Goal: Information Seeking & Learning: Learn about a topic

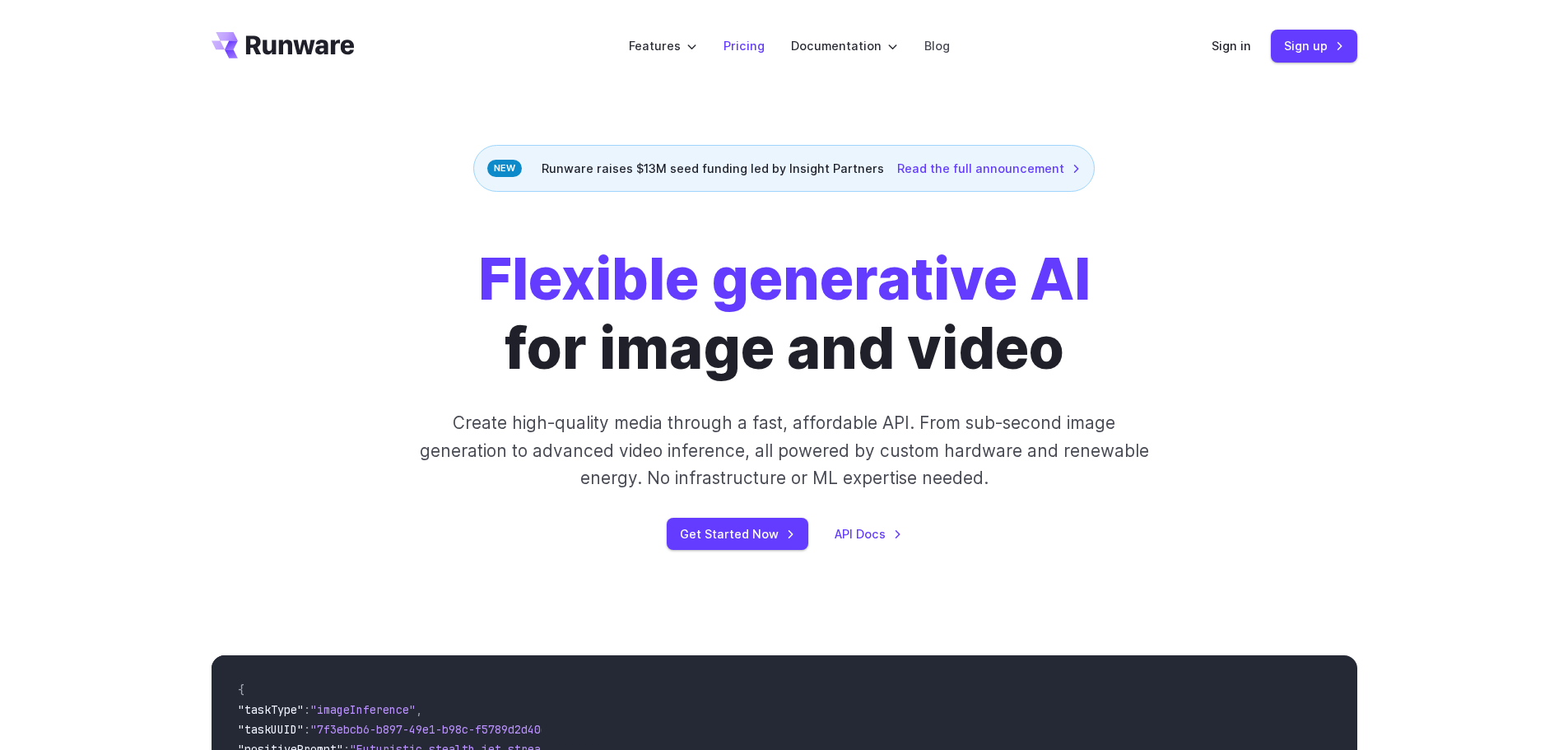
click at [744, 50] on link "Pricing" at bounding box center [744, 46] width 41 height 19
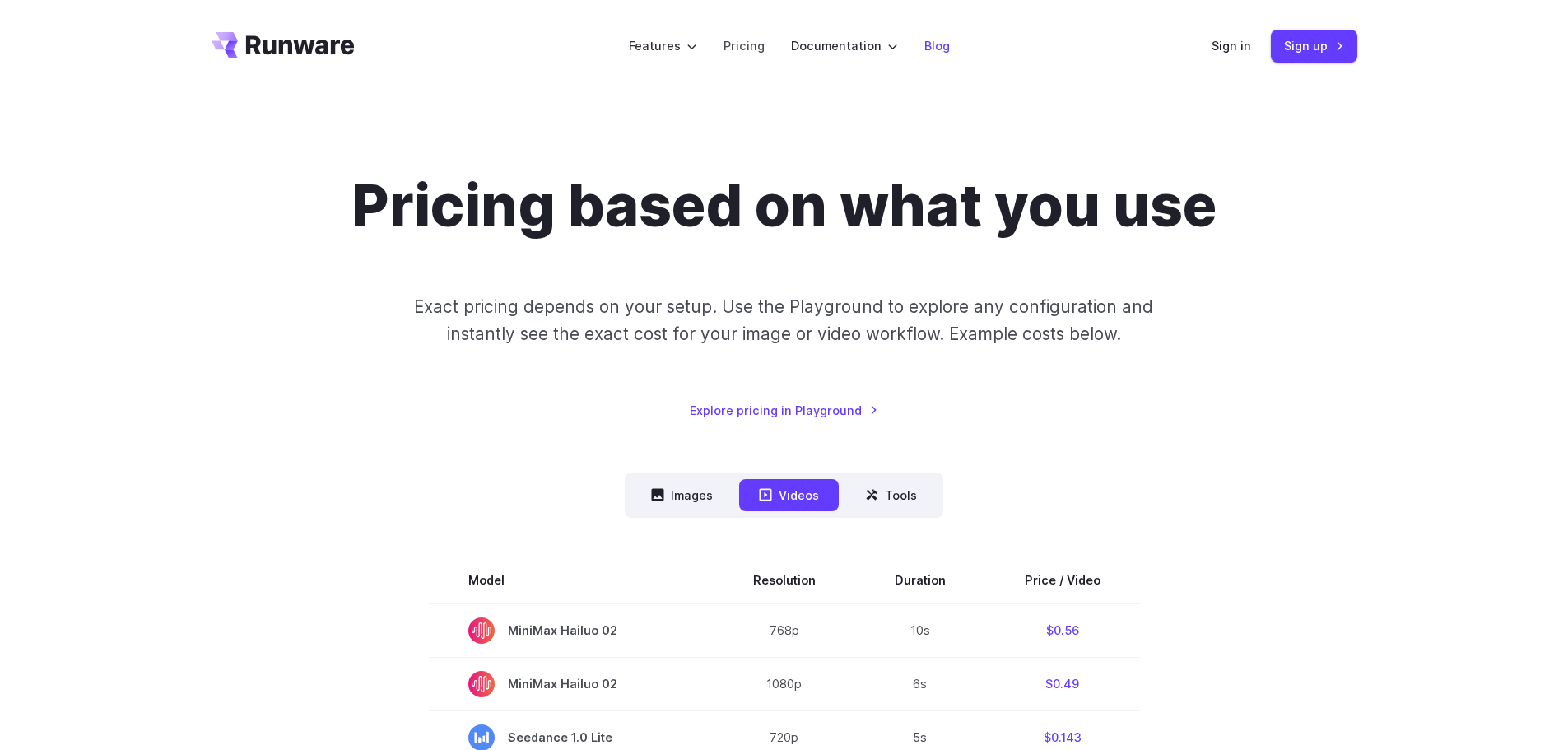
click at [945, 54] on link "Blog" at bounding box center [937, 46] width 26 height 19
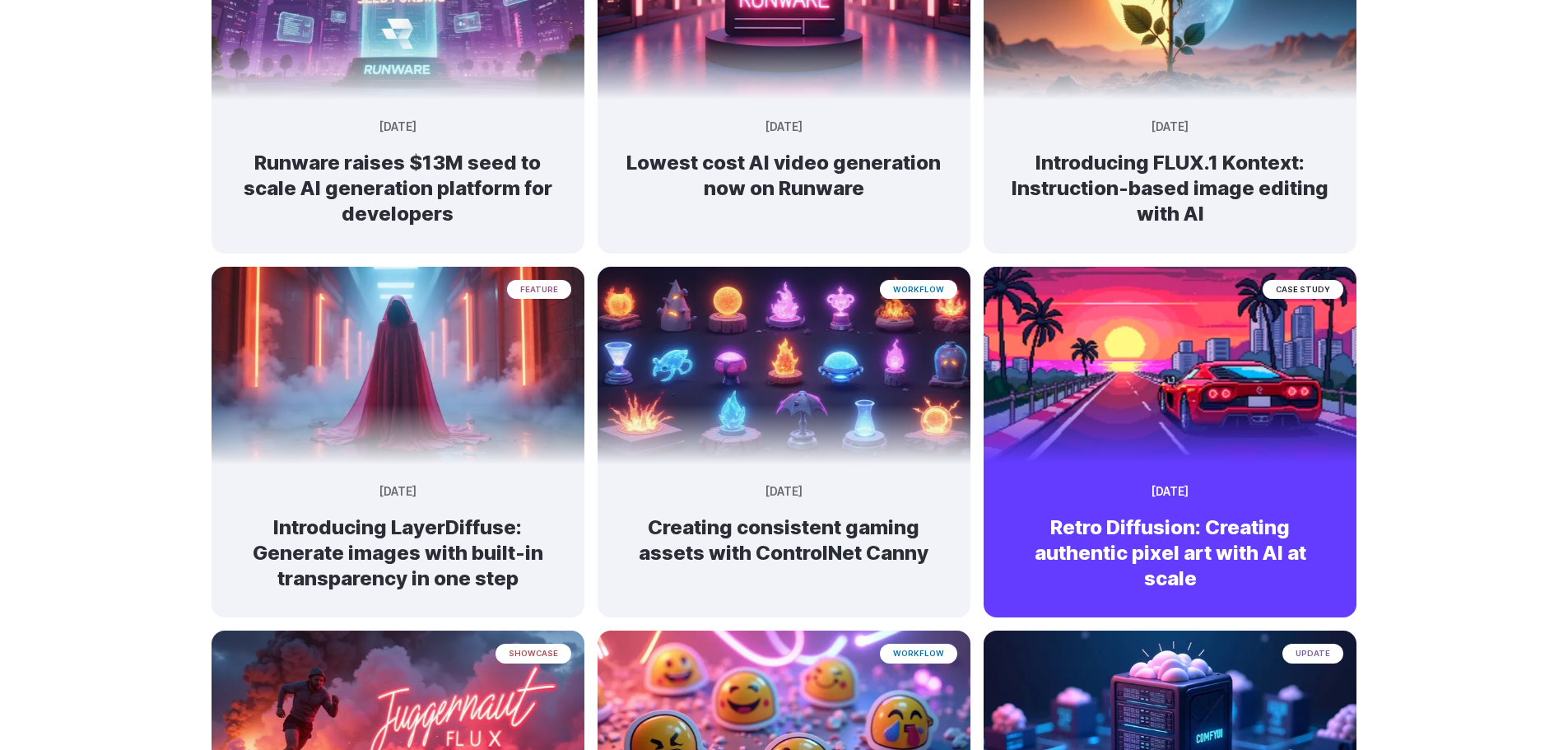
scroll to position [330, 0]
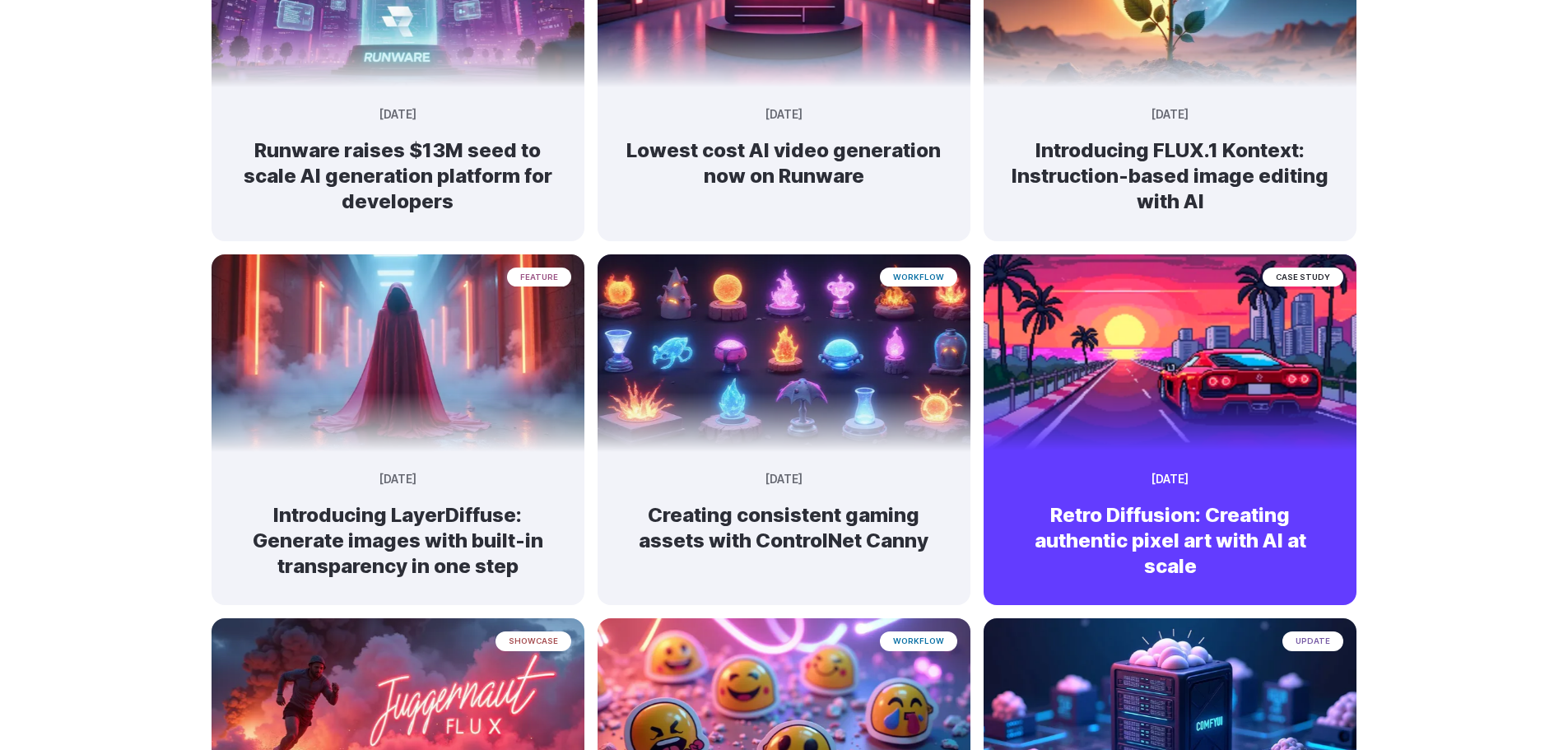
click at [1093, 289] on img at bounding box center [1170, 345] width 392 height 207
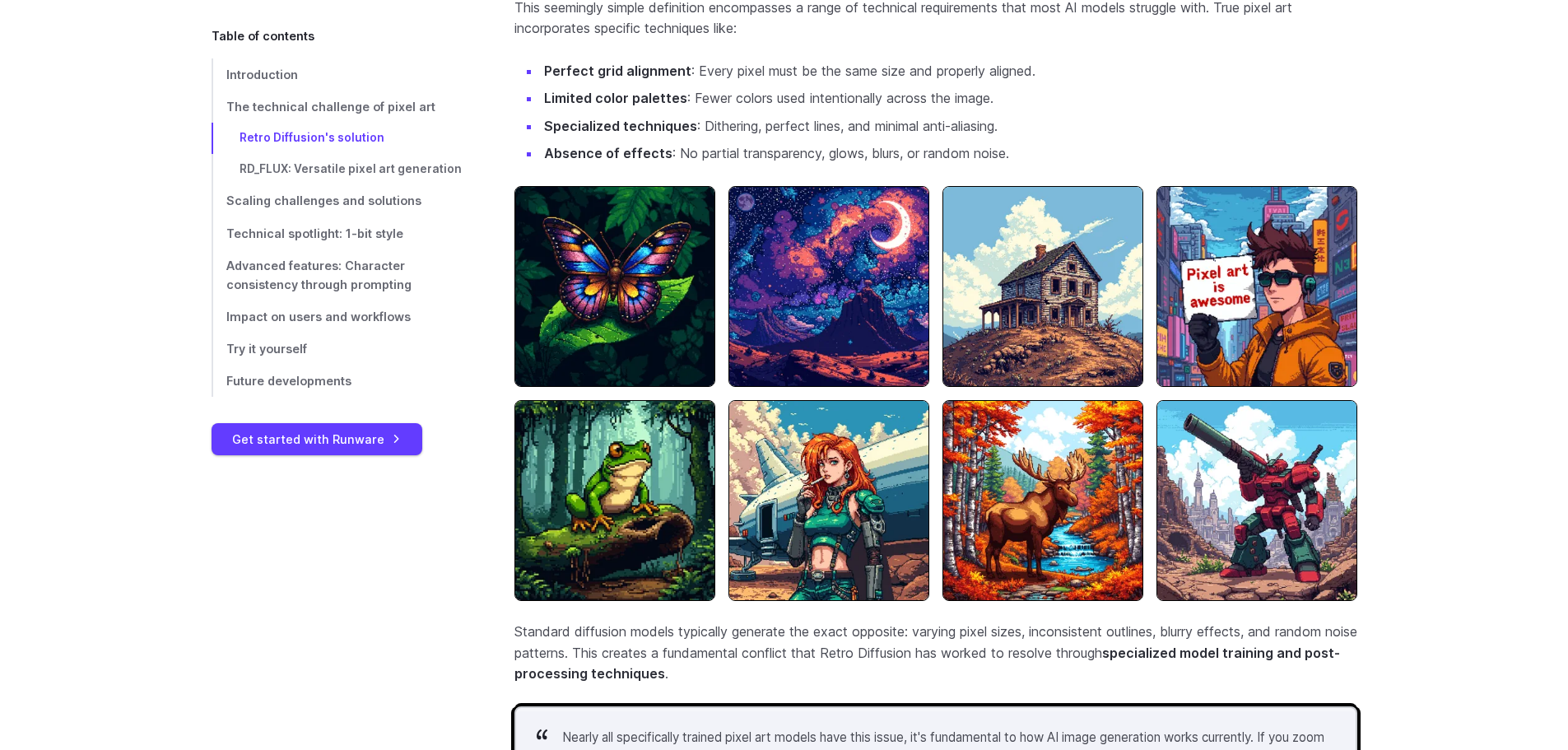
scroll to position [1366, 0]
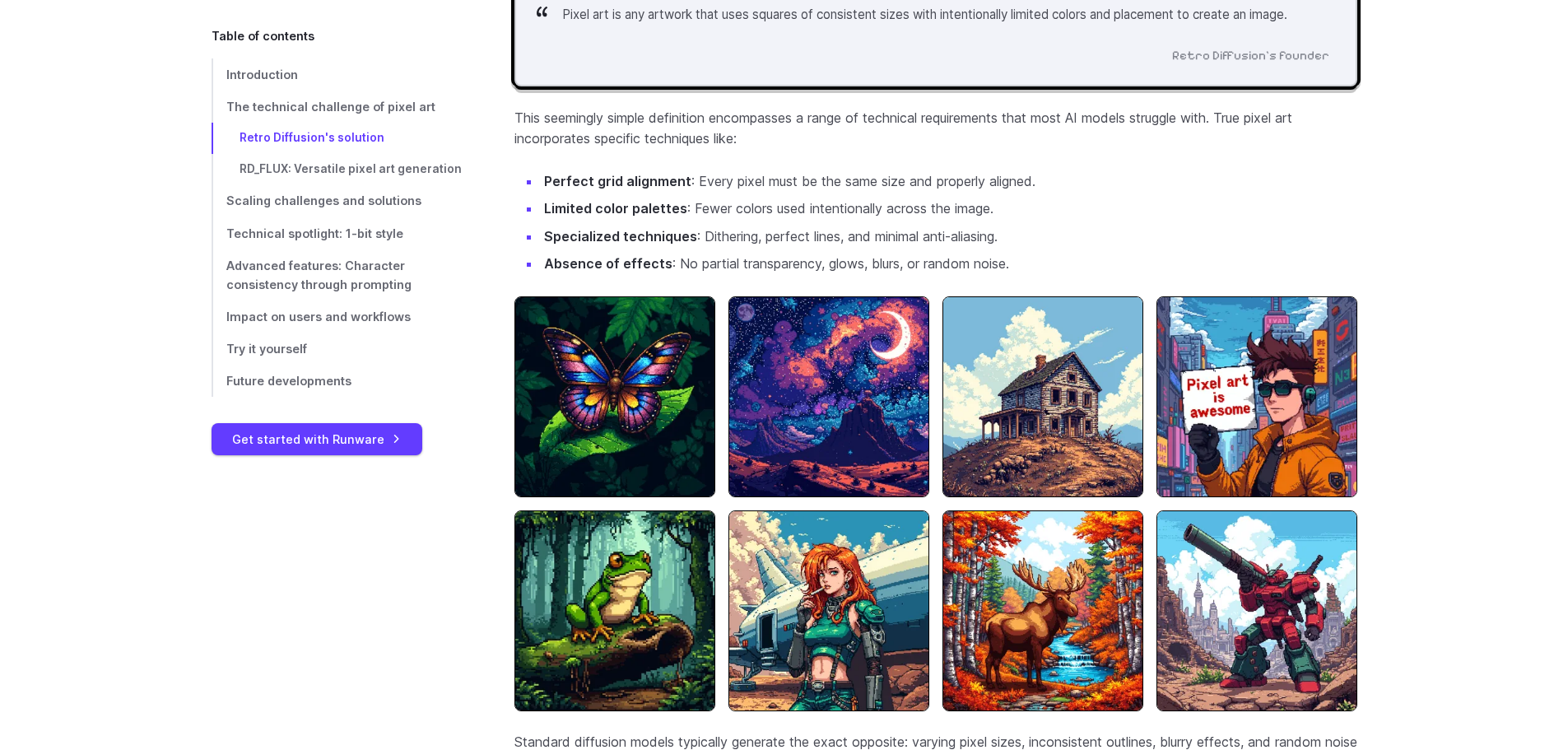
click at [1015, 388] on img at bounding box center [1042, 397] width 201 height 201
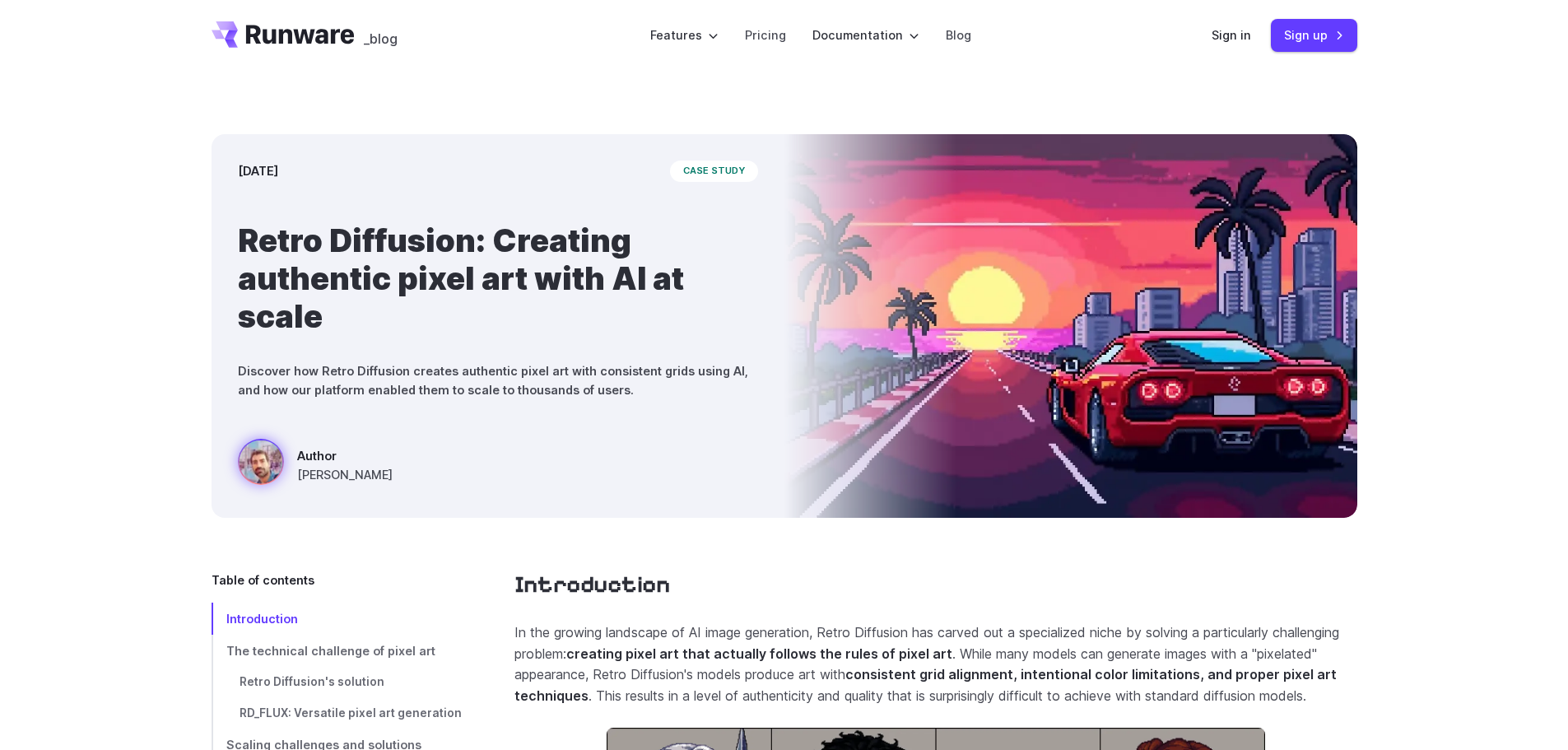
scroll to position [0, 0]
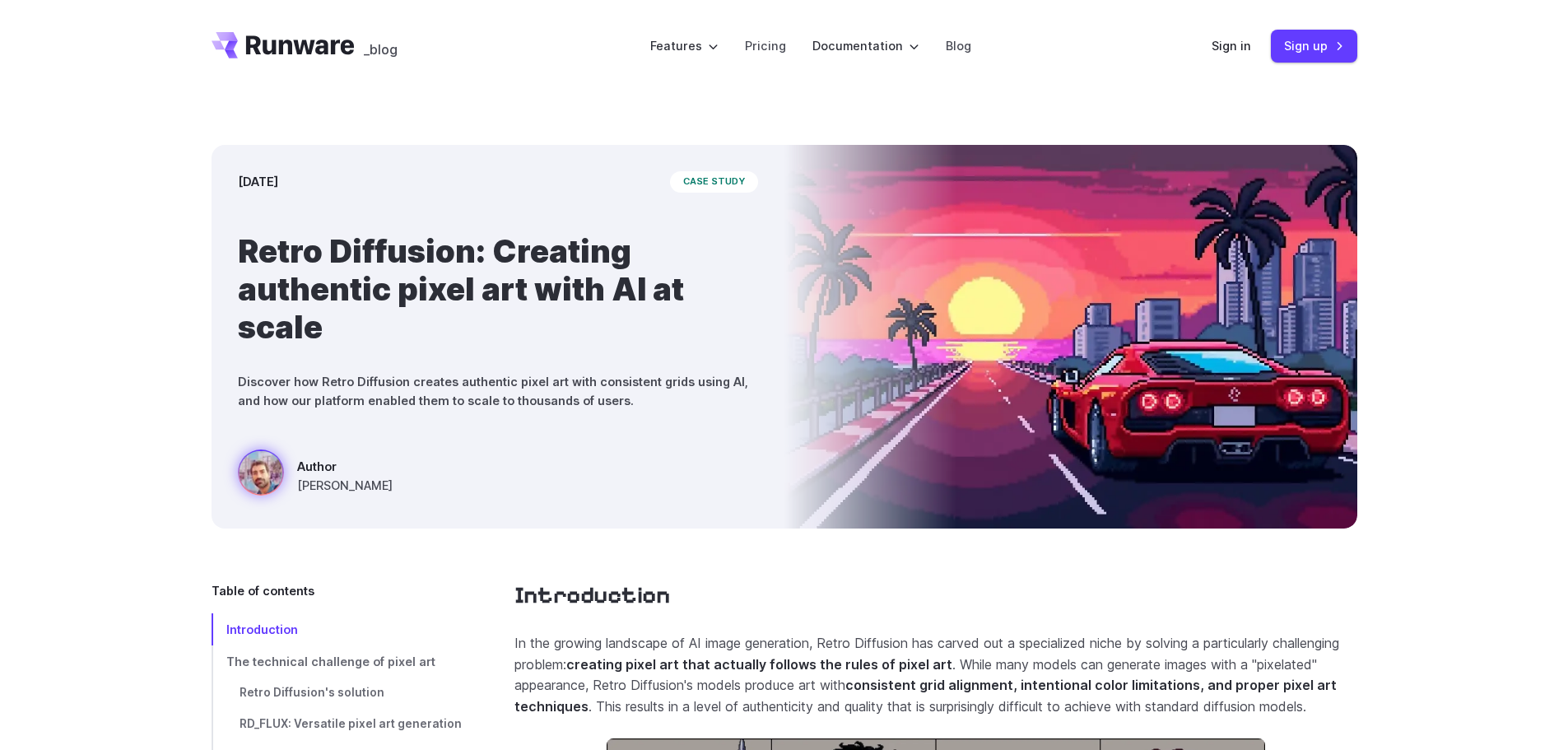
click at [264, 49] on icon "Go to /" at bounding box center [301, 45] width 109 height 19
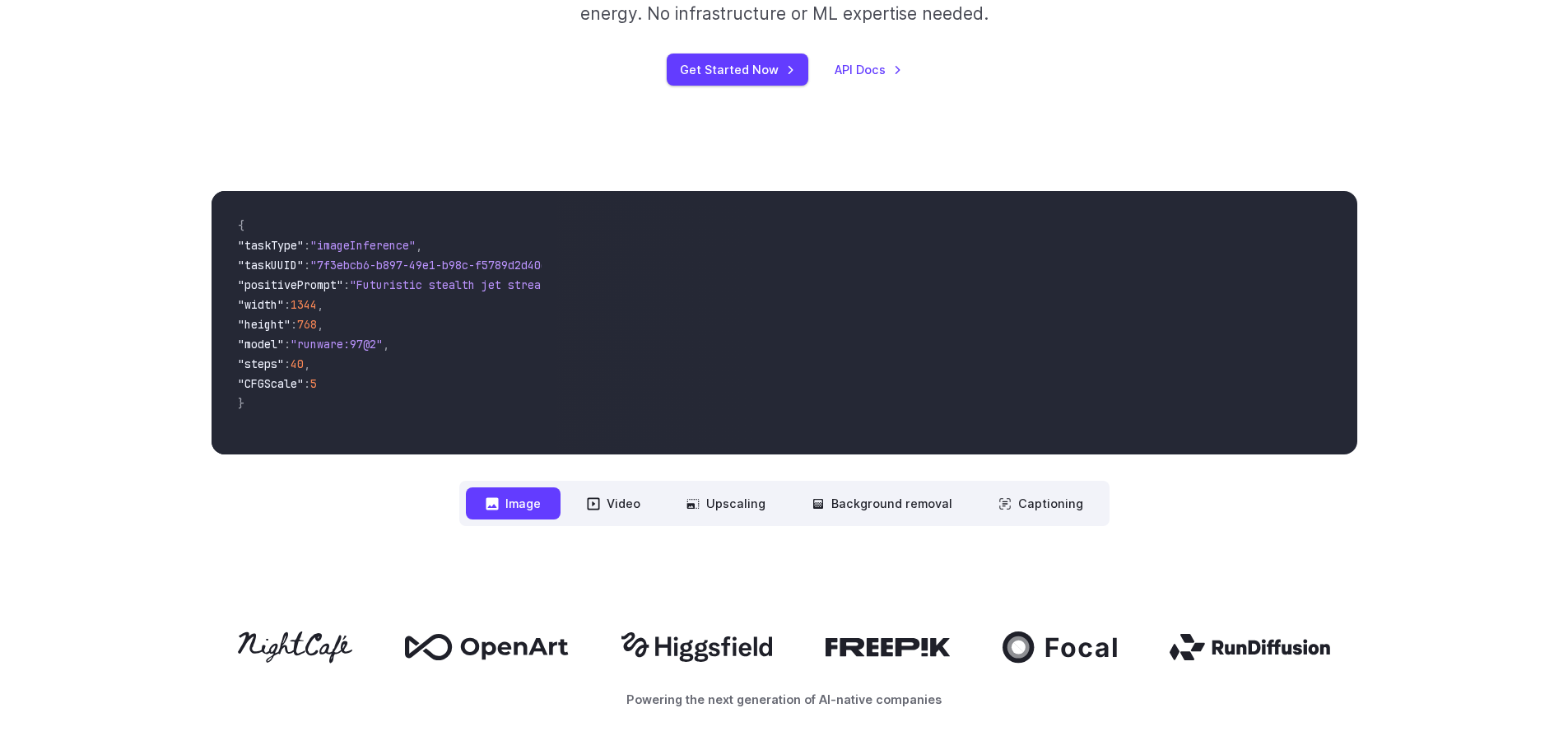
scroll to position [494, 0]
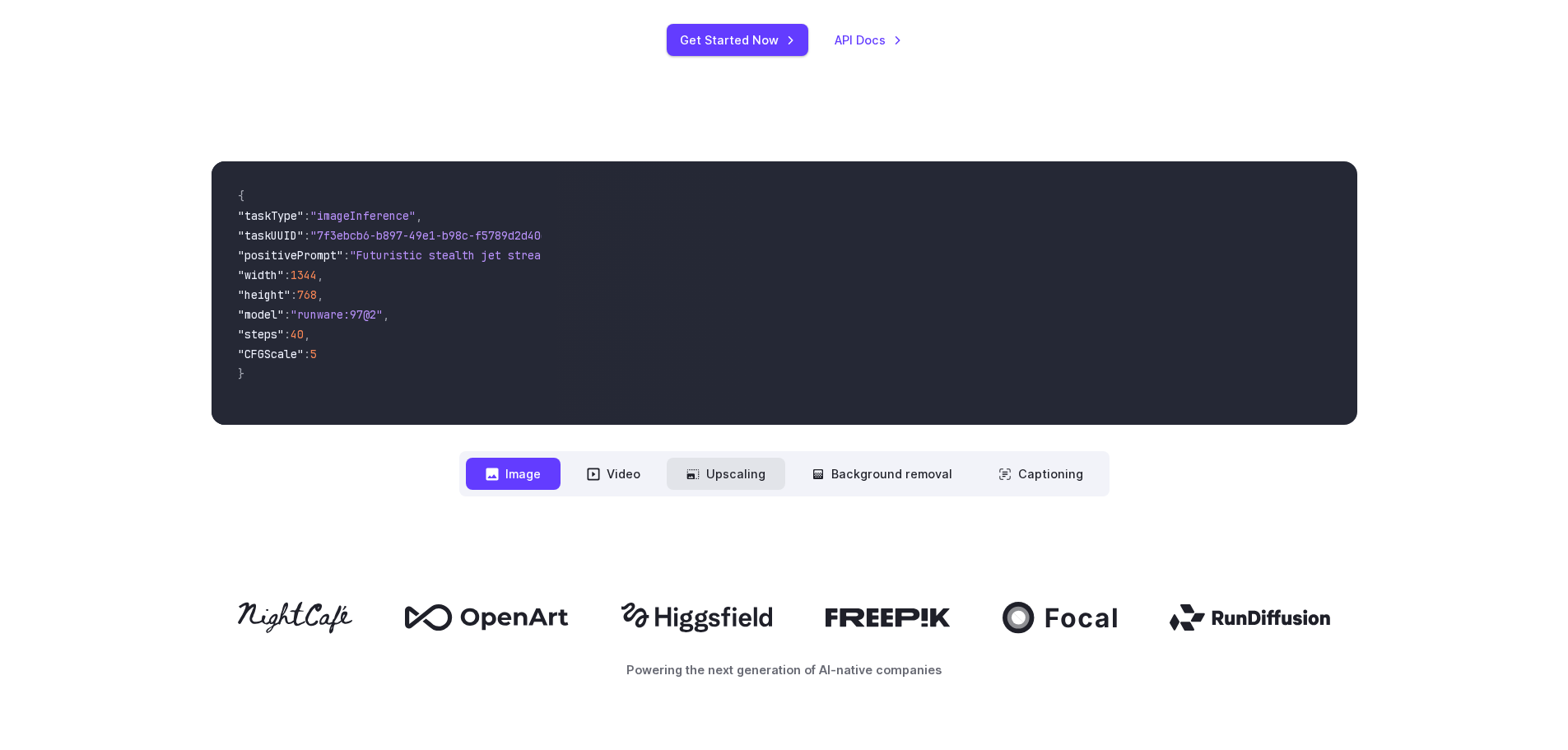
click at [761, 472] on button "Upscaling" at bounding box center [726, 474] width 118 height 32
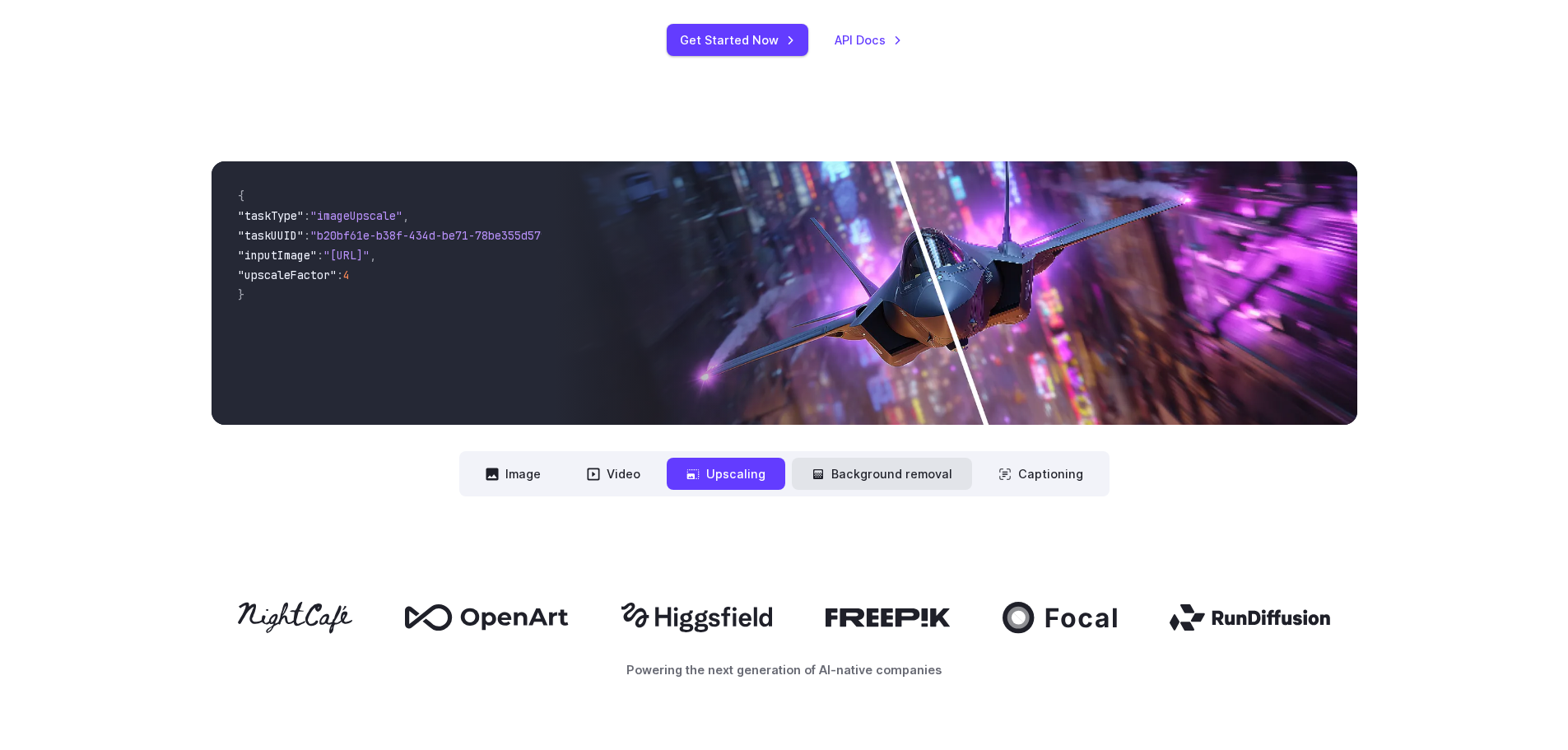
click at [838, 471] on button "Background removal" at bounding box center [882, 474] width 181 height 32
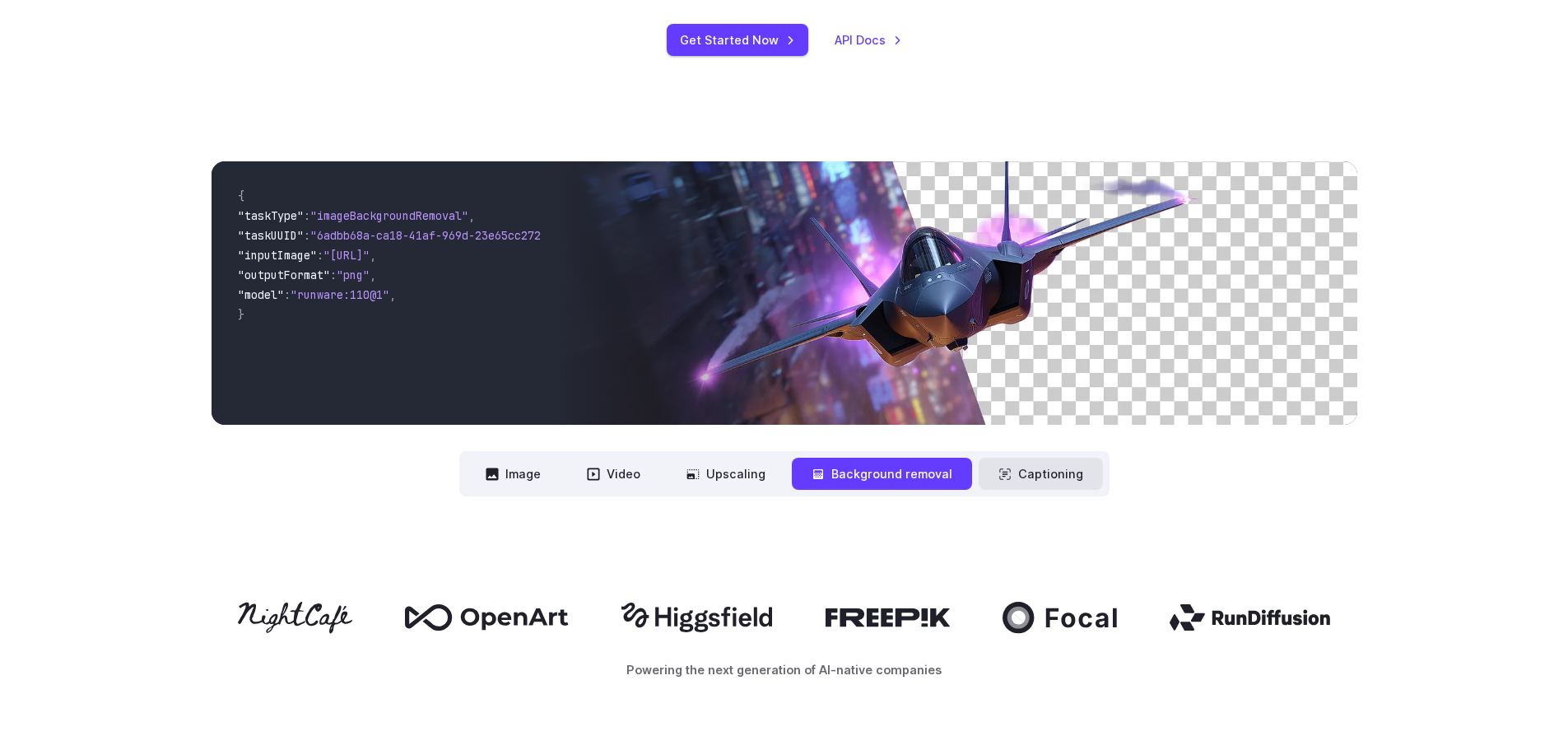
drag, startPoint x: 982, startPoint y: 478, endPoint x: 991, endPoint y: 477, distance: 9.1
click at [986, 478] on button "Captioning" at bounding box center [1041, 474] width 124 height 32
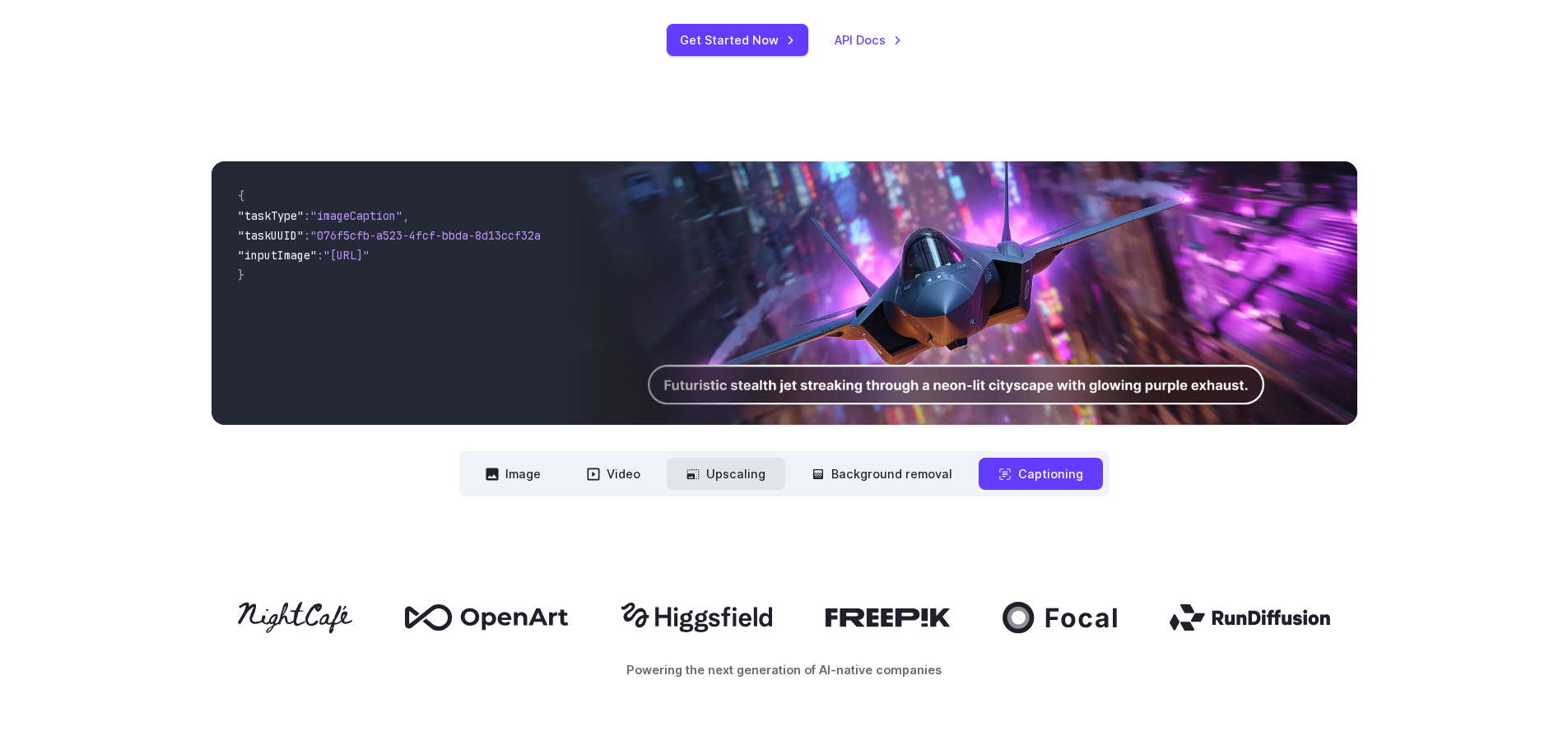
click at [745, 465] on button "Upscaling" at bounding box center [726, 474] width 118 height 32
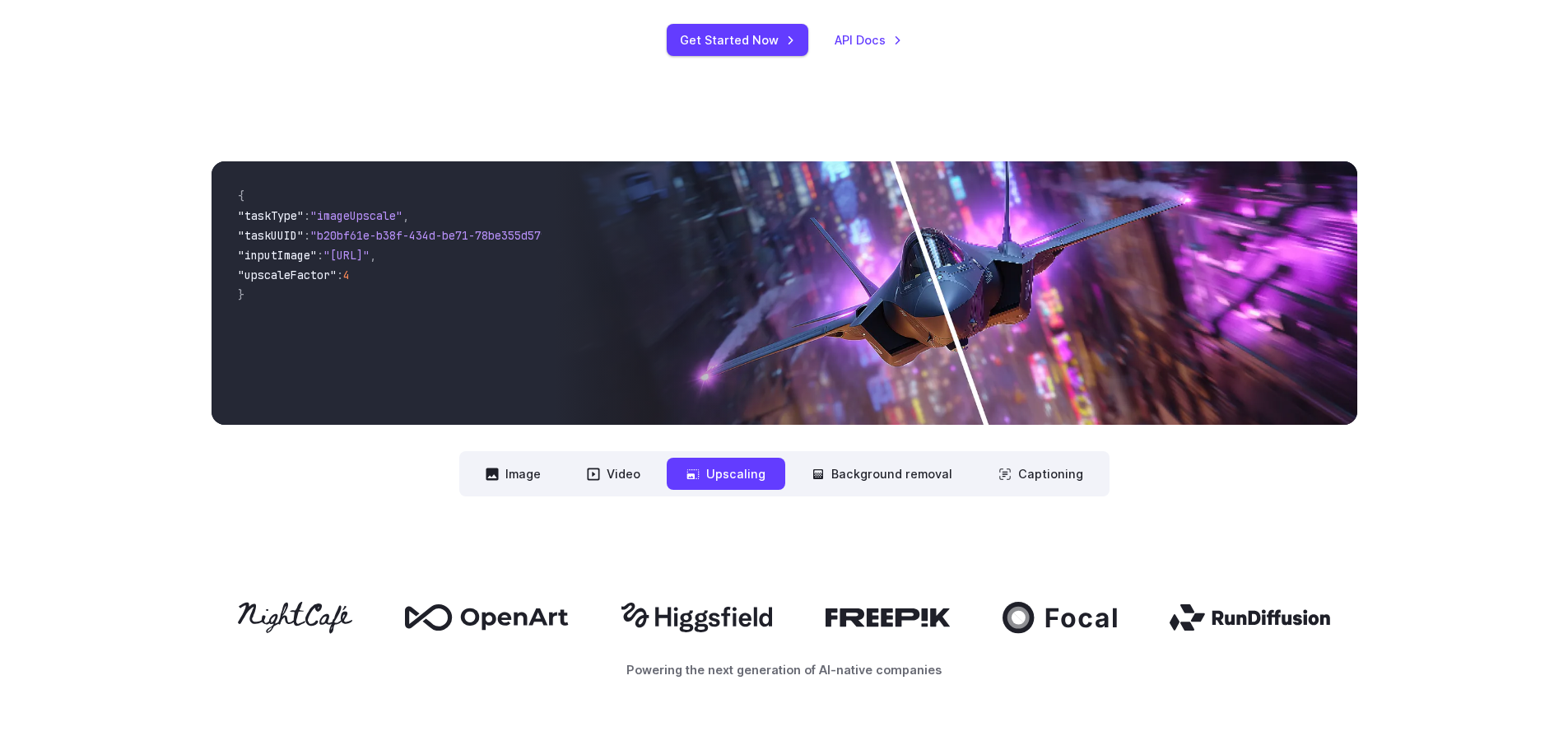
click at [966, 379] on img at bounding box center [955, 292] width 801 height 263
click at [640, 483] on button "Video" at bounding box center [613, 474] width 93 height 32
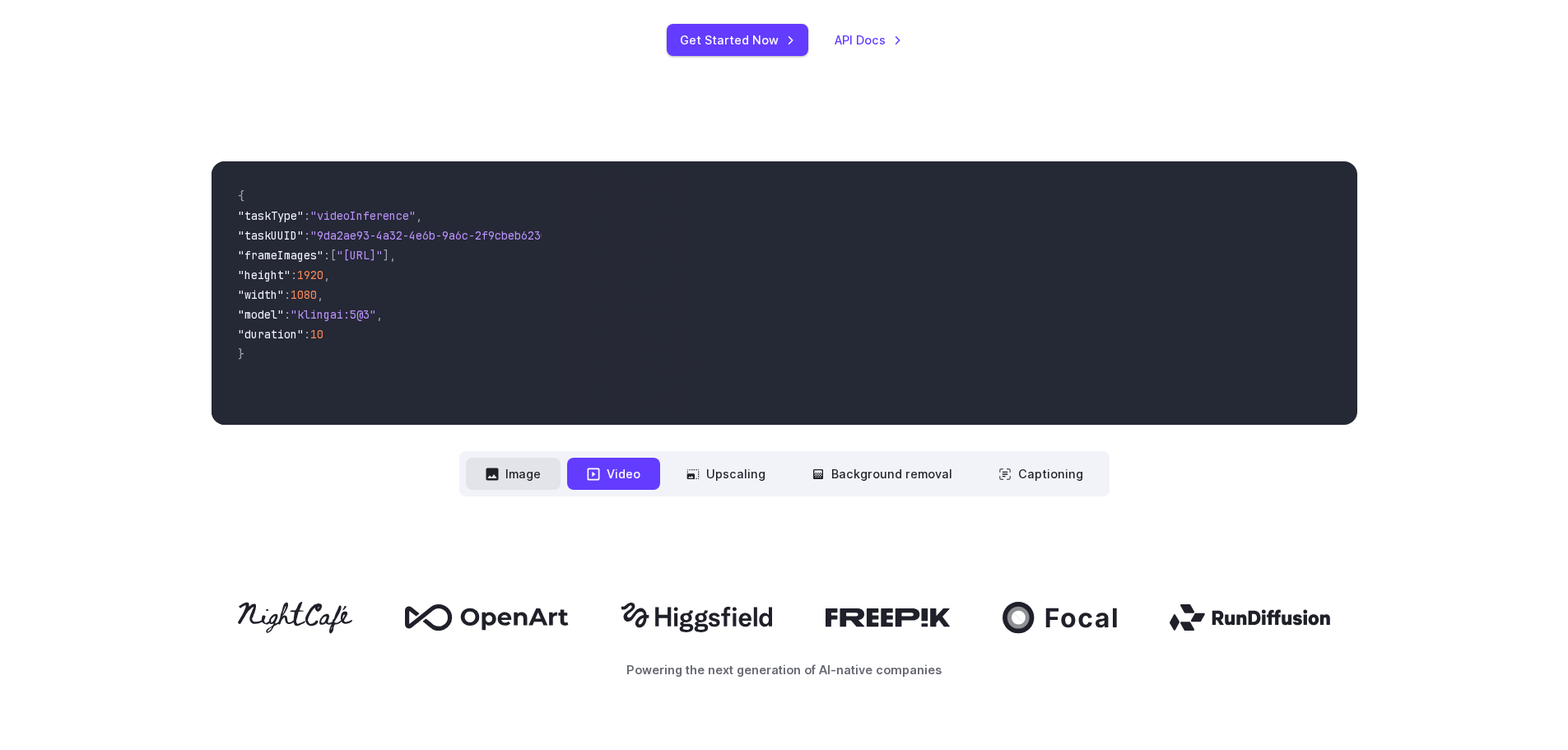
click at [509, 469] on button "Image" at bounding box center [513, 474] width 95 height 32
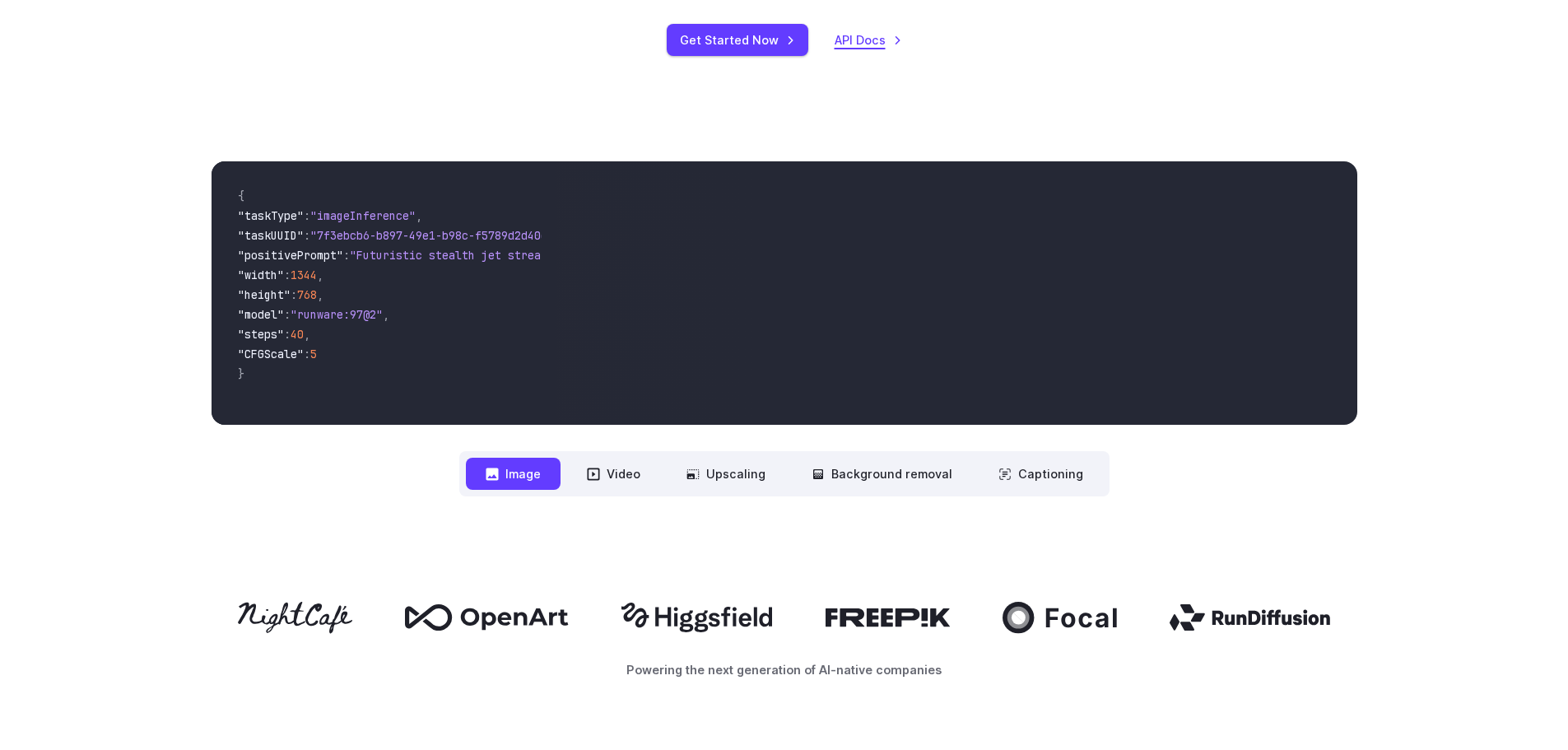
click at [868, 47] on link "API Docs" at bounding box center [868, 40] width 67 height 19
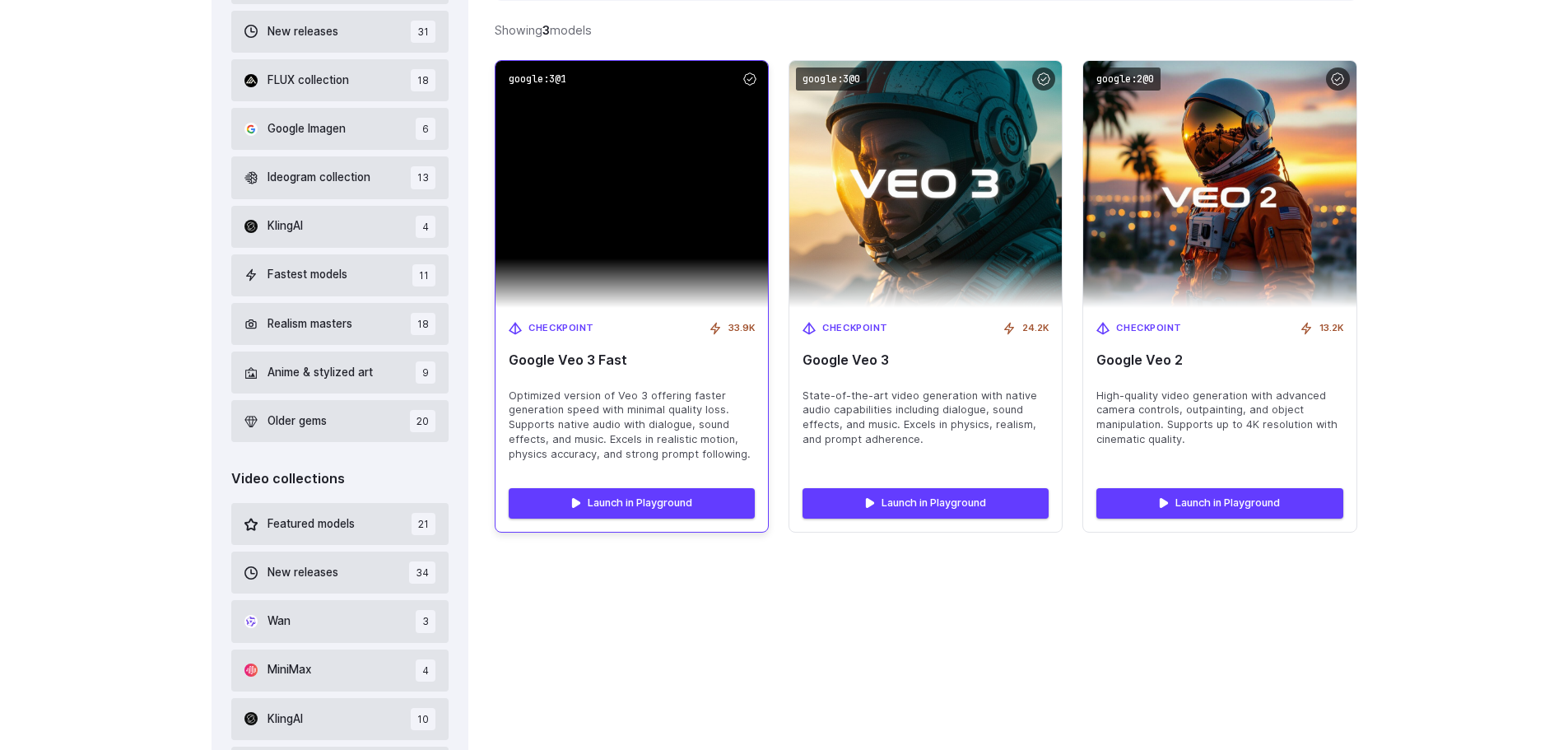
scroll to position [412, 0]
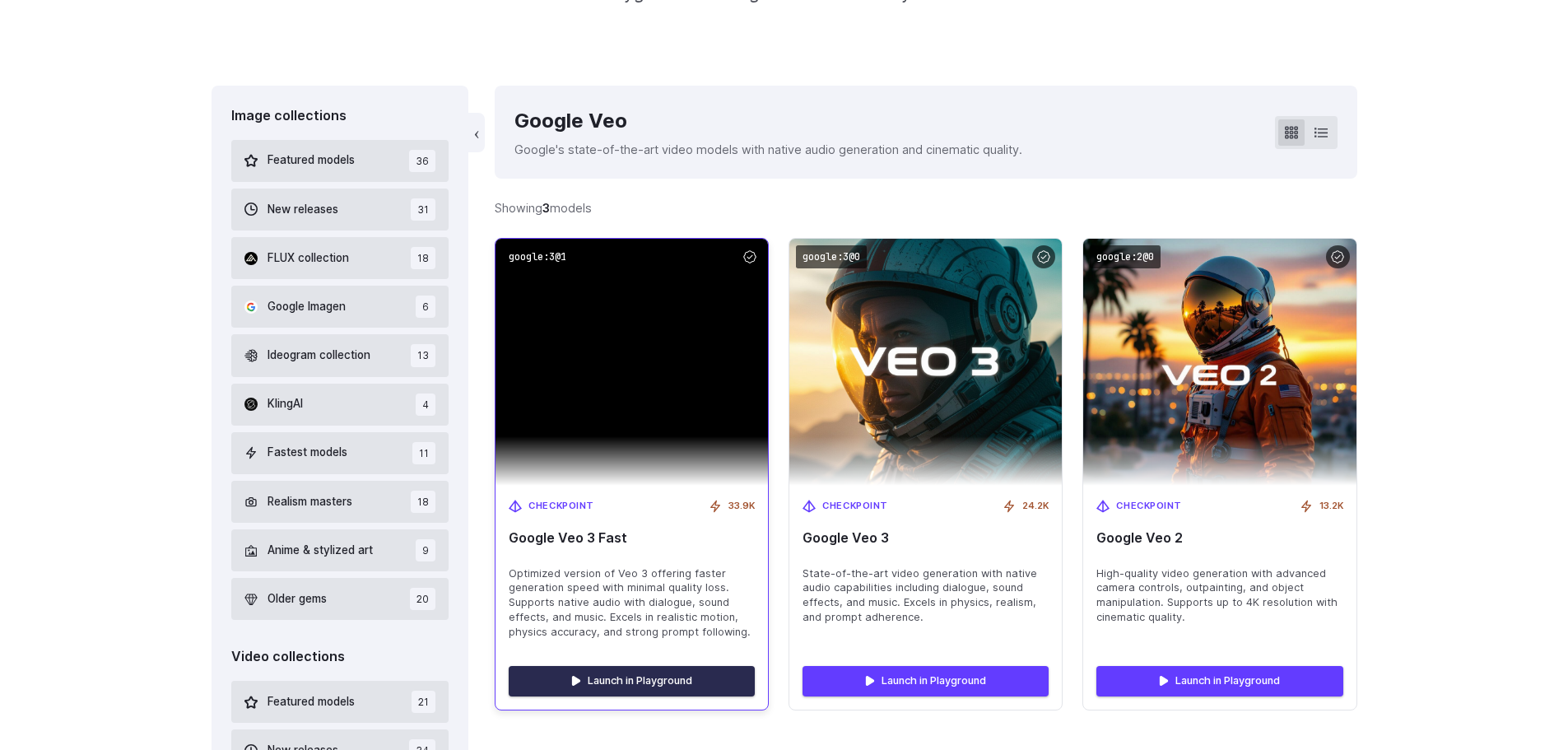
click at [669, 679] on link "Launch in Playground" at bounding box center [631, 681] width 246 height 30
